Goal: Task Accomplishment & Management: Complete application form

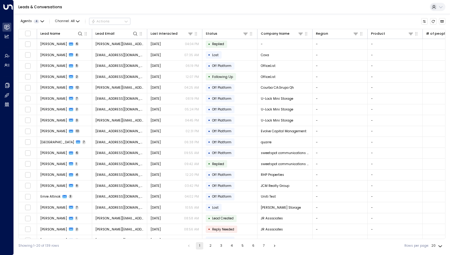
click at [442, 8] on icon at bounding box center [441, 7] width 5 height 5
click at [287, 1] on div at bounding box center [225, 127] width 450 height 255
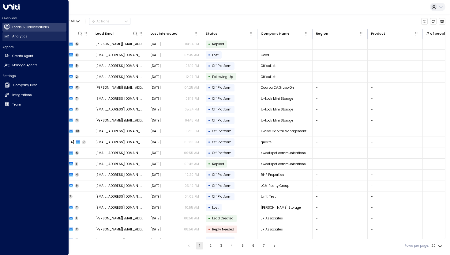
click at [17, 40] on link "Analytics Analytics" at bounding box center [34, 36] width 64 height 9
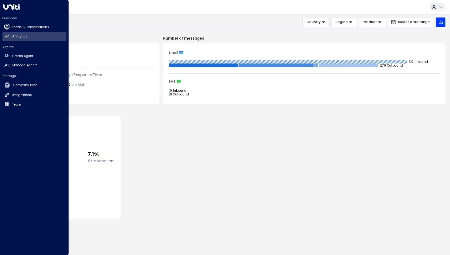
click at [16, 10] on div "Overview Leads & Conversations Leads & Conversations Analytics Analytics Agents…" at bounding box center [34, 127] width 69 height 255
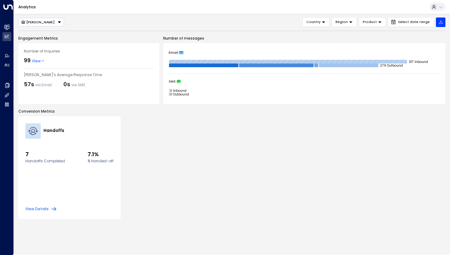
click at [442, 9] on button at bounding box center [438, 7] width 16 height 8
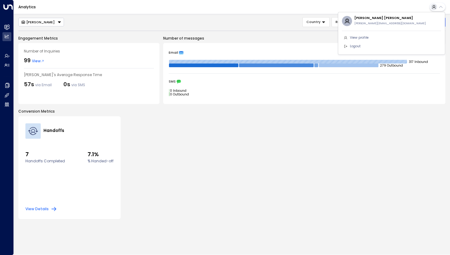
click at [6, 7] on div at bounding box center [225, 127] width 450 height 255
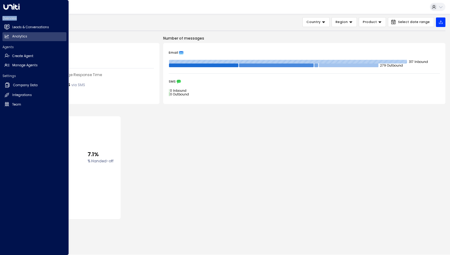
click at [6, 7] on icon at bounding box center [11, 7] width 16 height 6
click at [17, 104] on h2 "Team" at bounding box center [16, 104] width 9 height 5
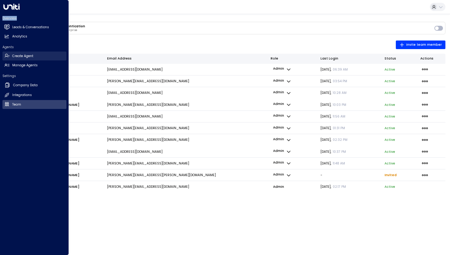
click at [19, 55] on h2 "Create Agent" at bounding box center [22, 56] width 21 height 5
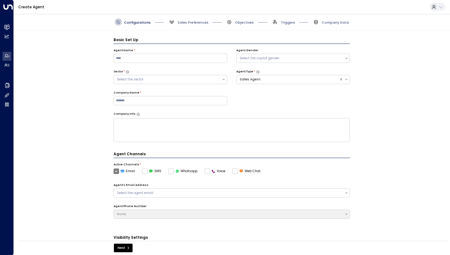
scroll to position [7, 0]
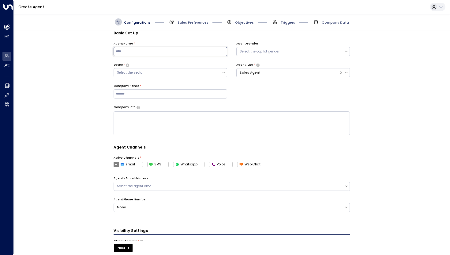
click at [152, 53] on input at bounding box center [171, 51] width 114 height 9
type input "***"
click at [267, 52] on div "Select the copilot gender" at bounding box center [291, 51] width 102 height 5
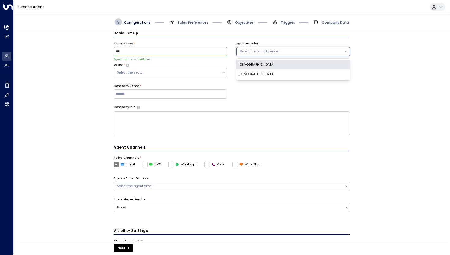
click at [261, 63] on div "[DEMOGRAPHIC_DATA]" at bounding box center [294, 65] width 114 height 10
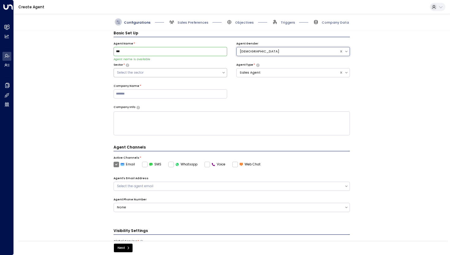
click at [200, 74] on div "Select the sector" at bounding box center [168, 72] width 102 height 5
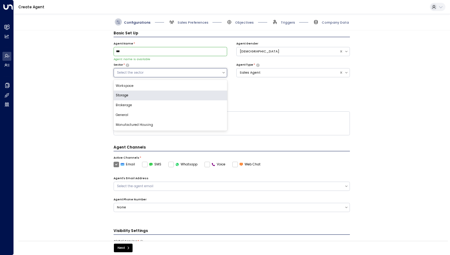
click at [181, 93] on div "Storage" at bounding box center [171, 95] width 114 height 10
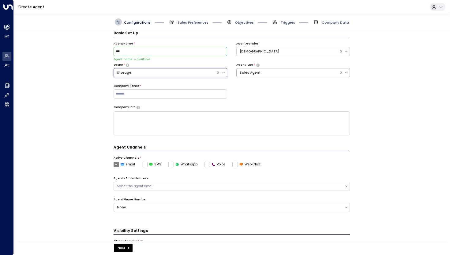
click at [272, 73] on div "Sales Agent" at bounding box center [288, 72] width 97 height 5
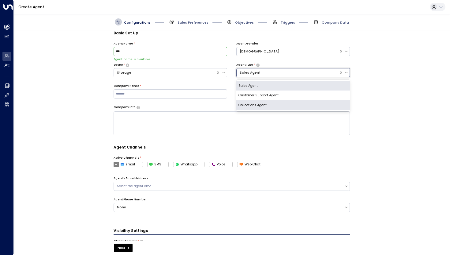
click at [267, 105] on div "Collections Agent" at bounding box center [294, 105] width 114 height 10
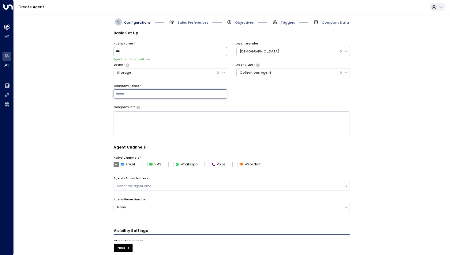
click at [189, 95] on input at bounding box center [171, 93] width 114 height 9
type input "*"
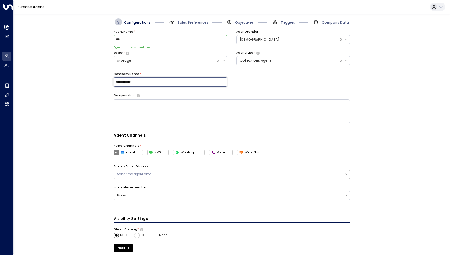
scroll to position [17, 0]
type input "**********"
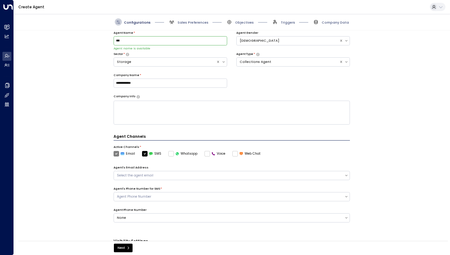
click at [176, 154] on icon at bounding box center [178, 154] width 4 height 4
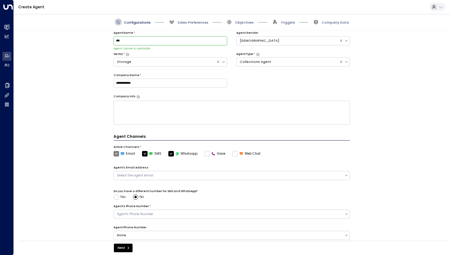
click at [206, 154] on label "Voice" at bounding box center [215, 154] width 21 height 6
click at [209, 154] on label "Voice" at bounding box center [215, 154] width 21 height 6
click at [205, 156] on label "Voice" at bounding box center [215, 154] width 21 height 6
click at [233, 153] on label "Web Chat" at bounding box center [247, 154] width 28 height 6
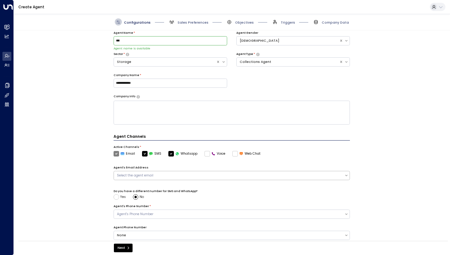
click at [196, 174] on div "Select the agent email" at bounding box center [229, 175] width 225 height 5
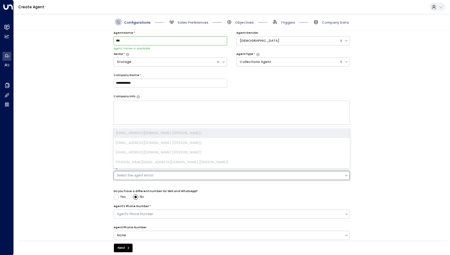
click at [85, 194] on div "**********" at bounding box center [232, 136] width 436 height 213
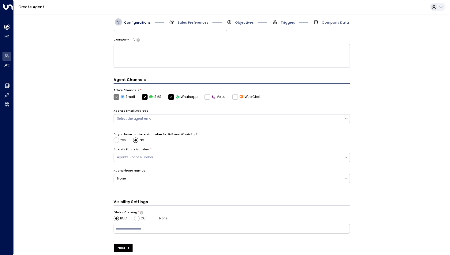
scroll to position [74, 0]
click at [142, 159] on div "Agent's Phone Number" at bounding box center [229, 157] width 225 height 5
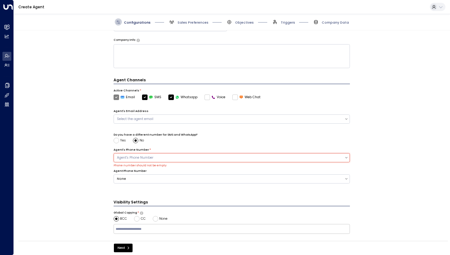
click at [99, 171] on div "**********" at bounding box center [232, 136] width 436 height 213
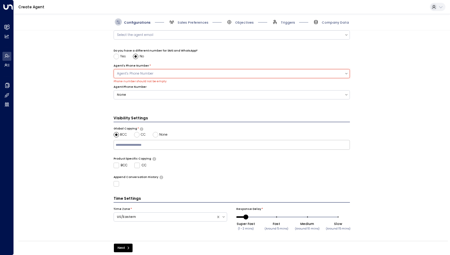
scroll to position [157, 0]
drag, startPoint x: 244, startPoint y: 218, endPoint x: 232, endPoint y: 218, distance: 12.6
click at [232, 218] on div "Time Zone * US/Eastern Response Delay * Super Fast (1 - 2 mins) Fast (Around 5 …" at bounding box center [232, 222] width 237 height 30
click at [129, 248] on icon "submit" at bounding box center [129, 248] width 4 height 4
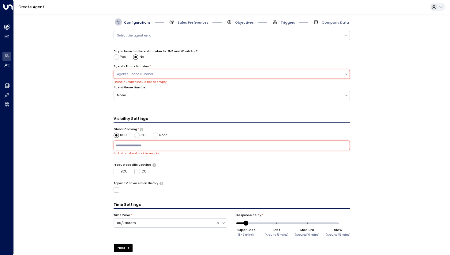
click at [186, 144] on input "text" at bounding box center [232, 146] width 234 height 8
type input "**********"
click at [338, 175] on div "**********" at bounding box center [232, 154] width 237 height 77
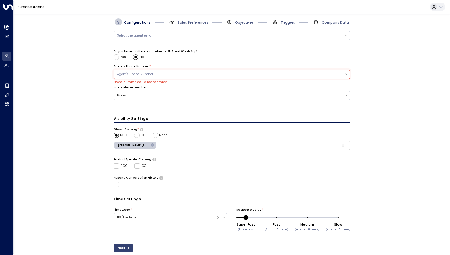
click at [125, 250] on button "Next" at bounding box center [123, 247] width 19 height 9
click at [203, 73] on div "Agent's Phone Number" at bounding box center [229, 74] width 225 height 5
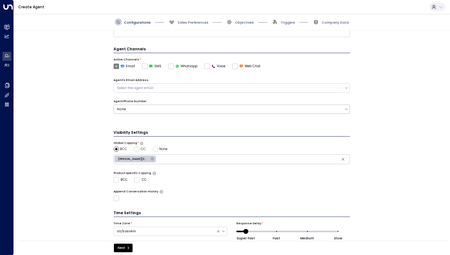
scroll to position [119, 0]
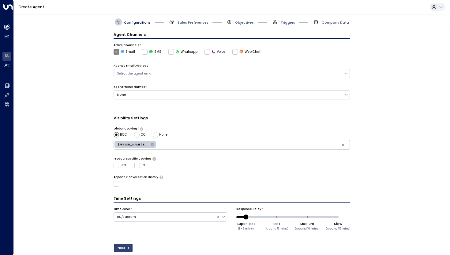
click at [126, 246] on button "Next" at bounding box center [123, 247] width 19 height 9
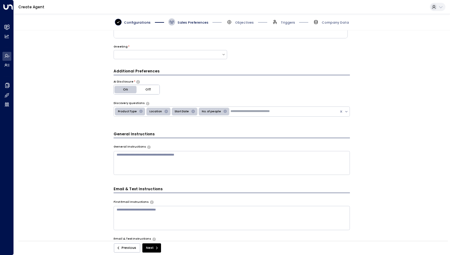
scroll to position [0, 0]
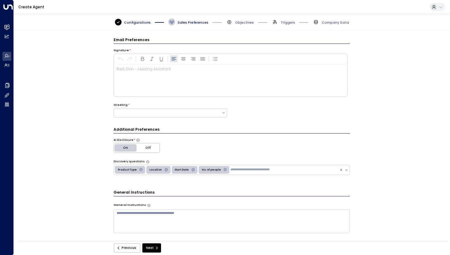
click at [170, 77] on div at bounding box center [230, 80] width 233 height 32
click at [184, 112] on div at bounding box center [168, 112] width 108 height 5
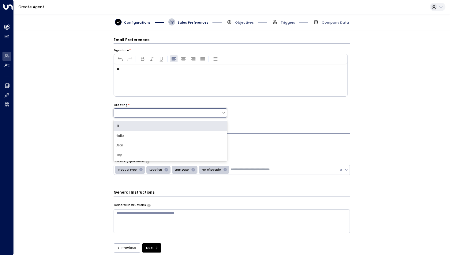
click at [169, 126] on div "Hi" at bounding box center [171, 126] width 114 height 10
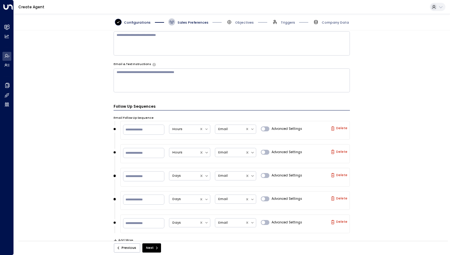
scroll to position [237, 0]
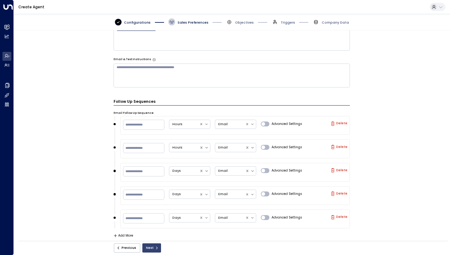
click at [148, 249] on button "Next" at bounding box center [151, 247] width 19 height 9
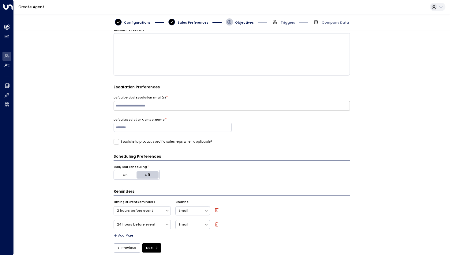
scroll to position [108, 0]
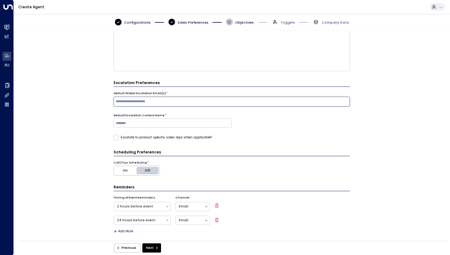
click at [162, 101] on input "text" at bounding box center [232, 102] width 234 height 8
click at [240, 131] on div "Escalation Preferences Default Global Escalation Email(s) * ​ Default Escalatio…" at bounding box center [232, 110] width 237 height 60
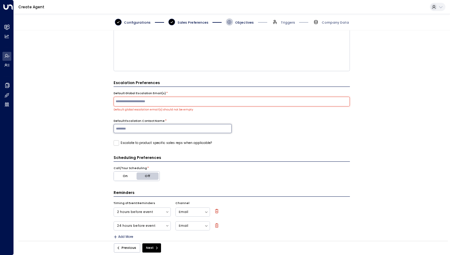
click at [211, 127] on input at bounding box center [173, 128] width 118 height 9
click at [234, 136] on div "Default Escalation Contact Name *" at bounding box center [232, 128] width 237 height 18
click at [223, 103] on input "text" at bounding box center [232, 102] width 234 height 8
click at [263, 146] on form "**********" at bounding box center [232, 83] width 237 height 309
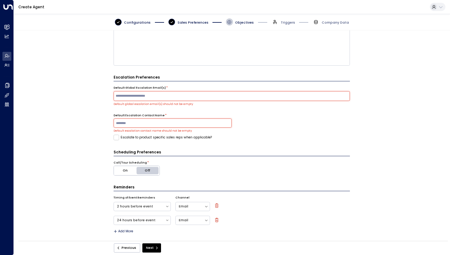
click at [180, 96] on input "text" at bounding box center [232, 96] width 234 height 8
type input "**********"
click at [160, 123] on input at bounding box center [173, 122] width 118 height 9
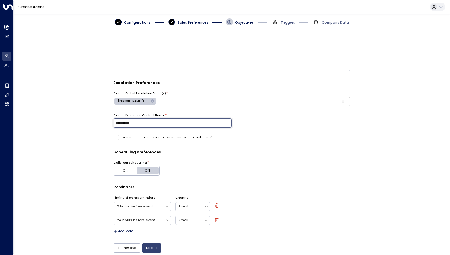
type input "**********"
click at [152, 247] on button "Next" at bounding box center [151, 247] width 19 height 9
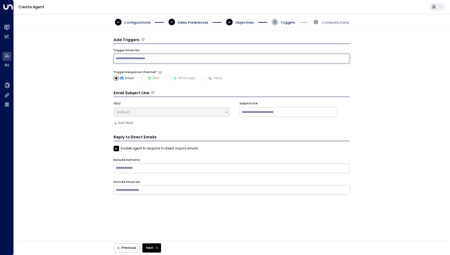
click at [163, 61] on input "text" at bounding box center [232, 59] width 234 height 8
type input "**********"
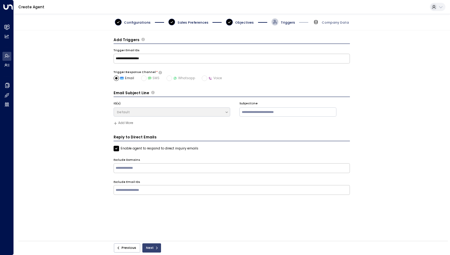
click at [150, 250] on button "Next" at bounding box center [151, 247] width 19 height 9
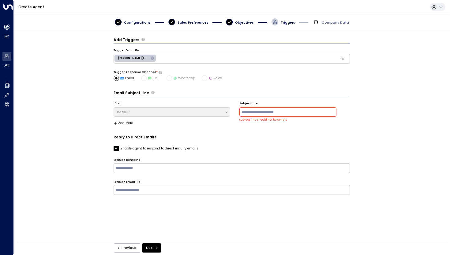
click at [279, 111] on input at bounding box center [288, 111] width 97 height 9
type input "*******"
click at [155, 248] on icon "submit" at bounding box center [157, 248] width 4 height 4
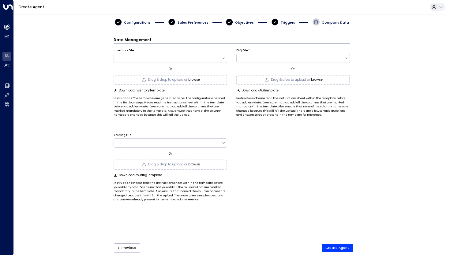
click at [188, 80] on span "Drag & drop to upload or" at bounding box center [167, 79] width 39 height 3
click at [339, 60] on div at bounding box center [291, 57] width 108 height 5
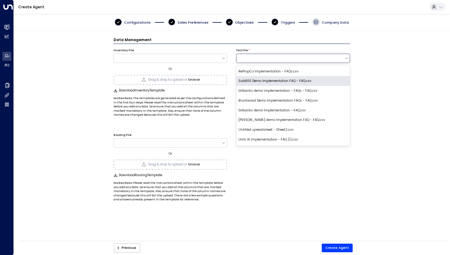
click at [408, 82] on div "Data Management Inventory File Or Drag & drop to upload or browse Download Inve…" at bounding box center [232, 136] width 436 height 213
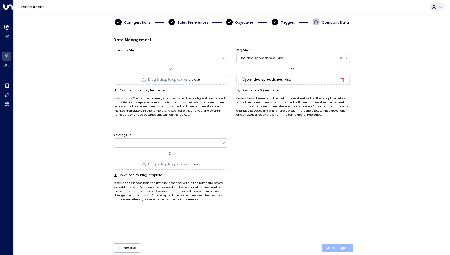
click at [339, 250] on button "Create Agent" at bounding box center [337, 247] width 31 height 9
click at [276, 21] on icon at bounding box center [275, 22] width 2 height 2
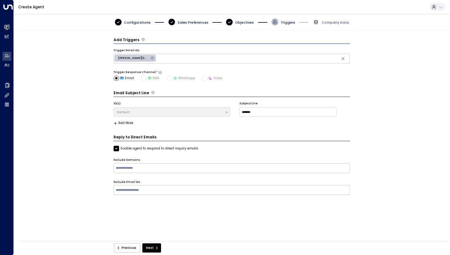
click at [153, 59] on icon at bounding box center [152, 58] width 4 height 4
click at [152, 247] on button "Next" at bounding box center [151, 247] width 19 height 9
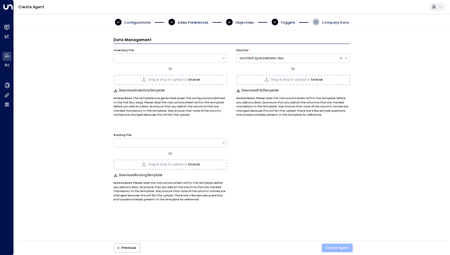
click at [342, 247] on button "Create Agent" at bounding box center [337, 247] width 31 height 9
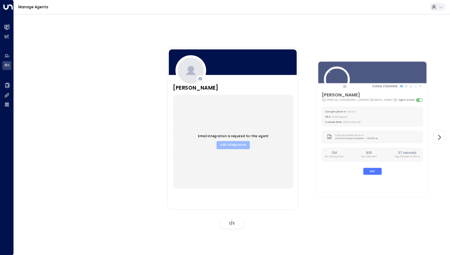
click at [240, 146] on button "Add Integration" at bounding box center [233, 145] width 33 height 8
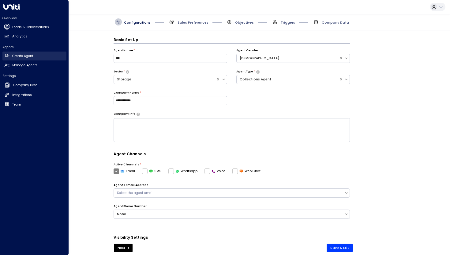
click at [30, 55] on h2 "Create Agent" at bounding box center [22, 56] width 21 height 5
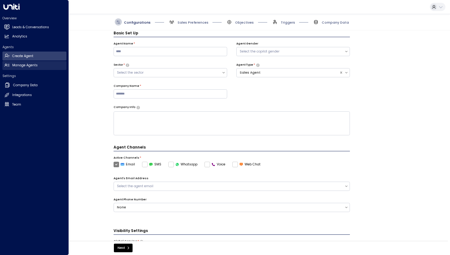
click at [18, 69] on link "Manage Agents Manage Agents" at bounding box center [34, 65] width 64 height 9
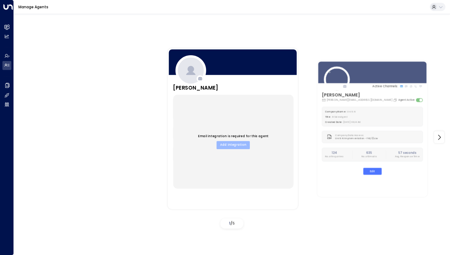
click at [222, 145] on button "Add Integration" at bounding box center [233, 145] width 33 height 8
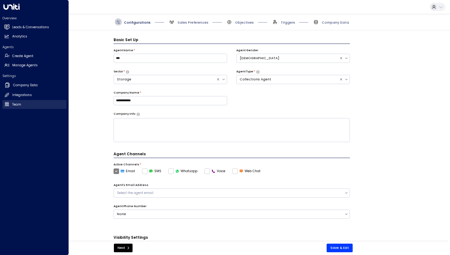
click at [28, 101] on link "Team Team" at bounding box center [34, 104] width 64 height 9
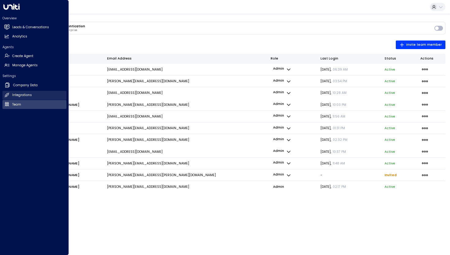
click at [31, 94] on h2 "Integrations" at bounding box center [22, 95] width 20 height 5
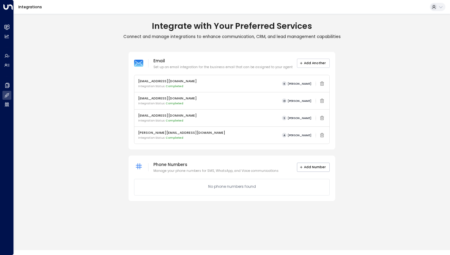
click at [307, 63] on button "Add Another" at bounding box center [313, 63] width 33 height 9
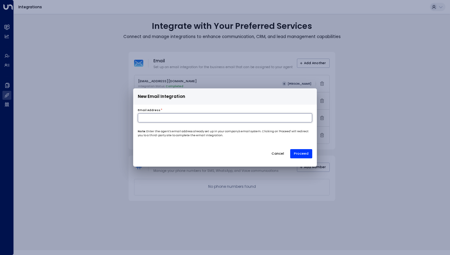
click at [203, 118] on input at bounding box center [225, 117] width 175 height 9
paste input "**********"
type input "**********"
click at [302, 151] on button "Proceed" at bounding box center [301, 153] width 22 height 9
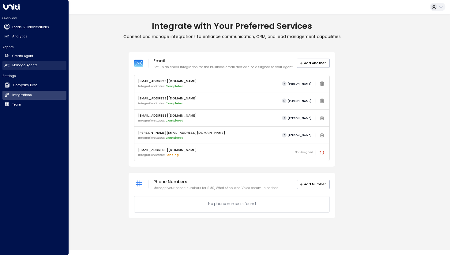
click at [28, 64] on h2 "Manage Agents" at bounding box center [24, 65] width 25 height 5
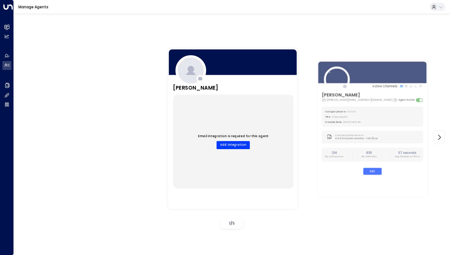
click at [235, 149] on div "Email integration is required for this agent Add Integration" at bounding box center [233, 142] width 120 height 94
click at [236, 146] on button "Add Integration" at bounding box center [233, 145] width 33 height 8
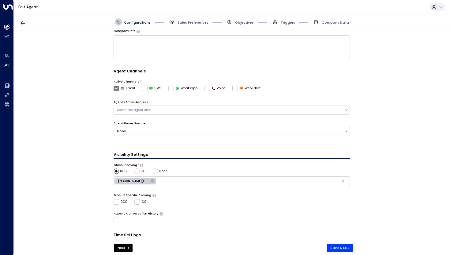
scroll to position [119, 0]
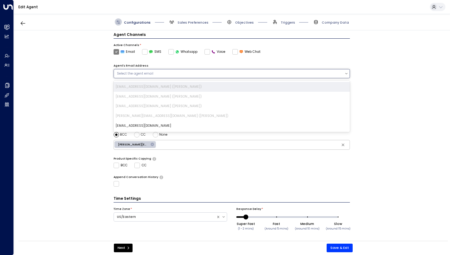
click at [124, 70] on div "Select the agent email" at bounding box center [229, 73] width 231 height 6
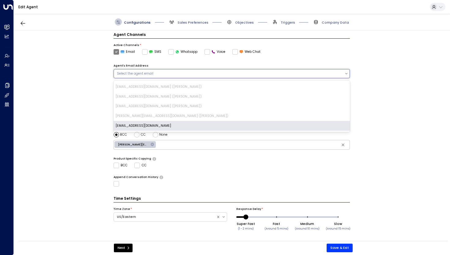
click at [138, 127] on div "jimstorage937@gmail.com" at bounding box center [232, 126] width 237 height 10
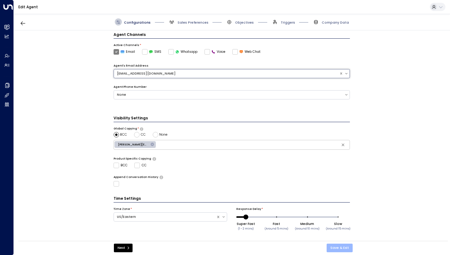
click at [339, 247] on button "Save & Exit" at bounding box center [340, 247] width 26 height 9
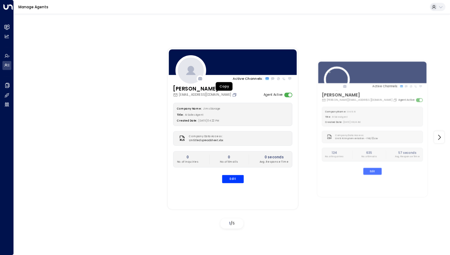
click at [232, 96] on icon "Copy" at bounding box center [234, 95] width 5 height 5
